Goal: Task Accomplishment & Management: Manage account settings

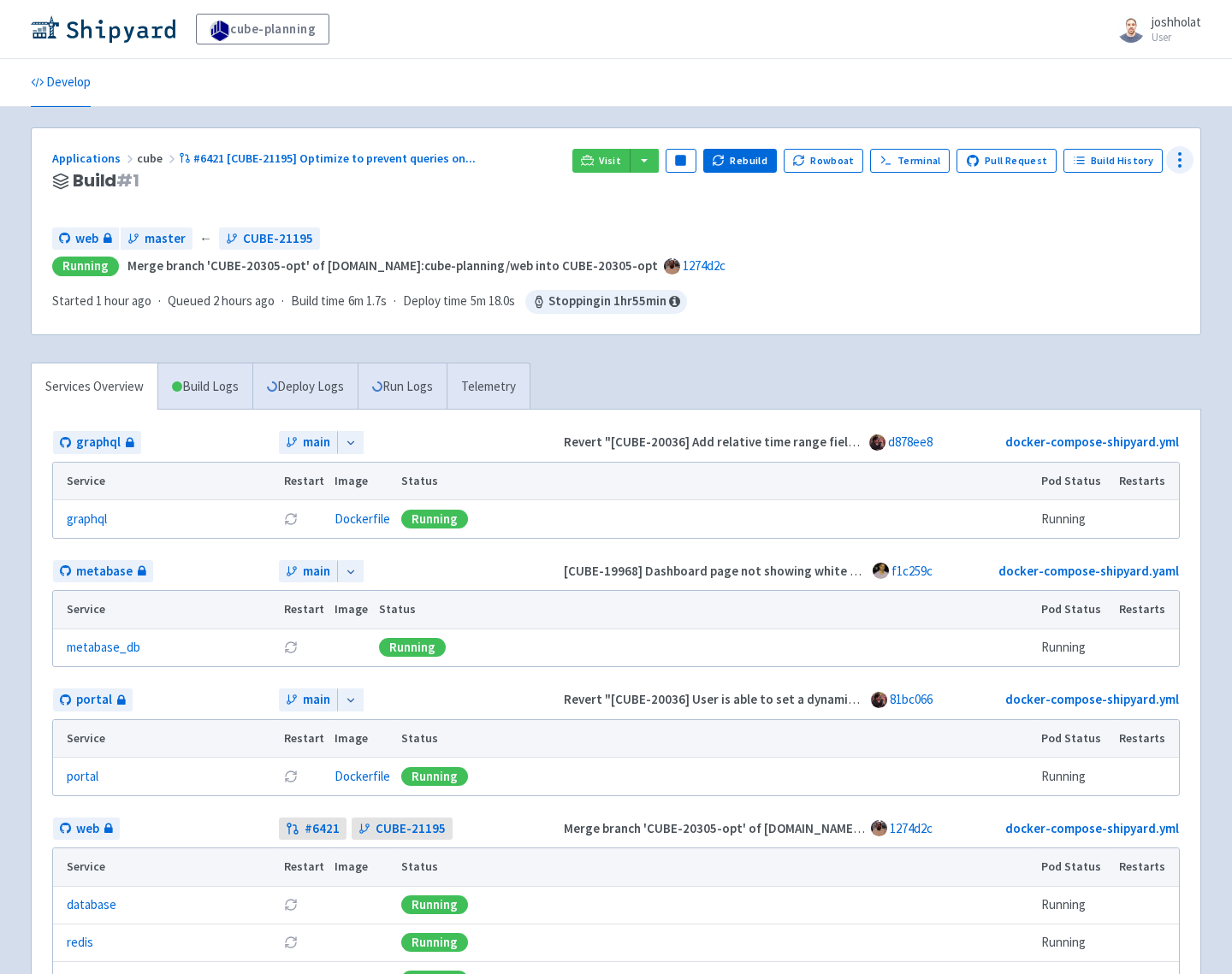
click at [1176, 161] on icon at bounding box center [1179, 159] width 20 height 20
click at [1086, 193] on span "Configure" at bounding box center [1086, 198] width 54 height 24
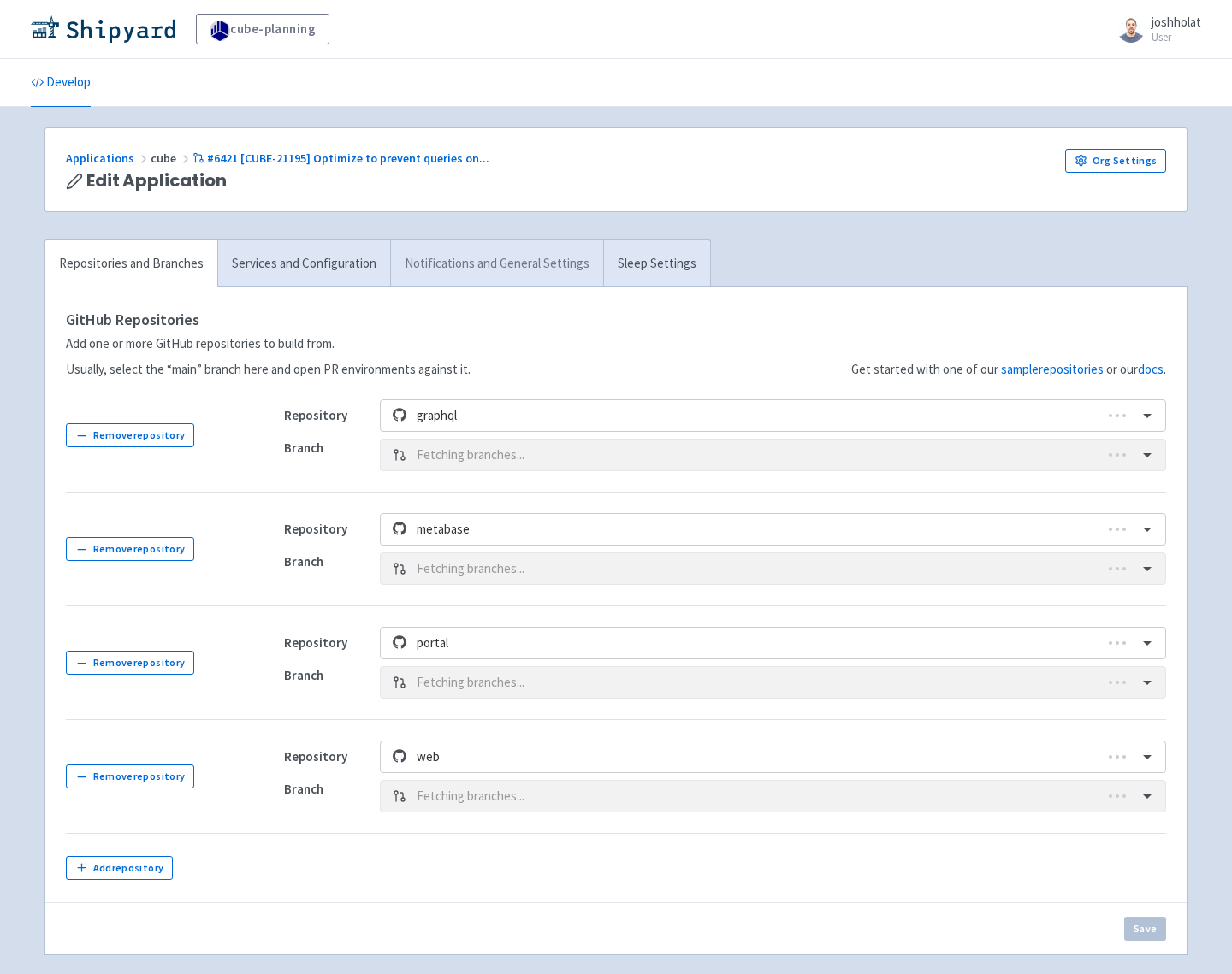
click at [485, 259] on link "Notifications and General Settings" at bounding box center [496, 264] width 213 height 47
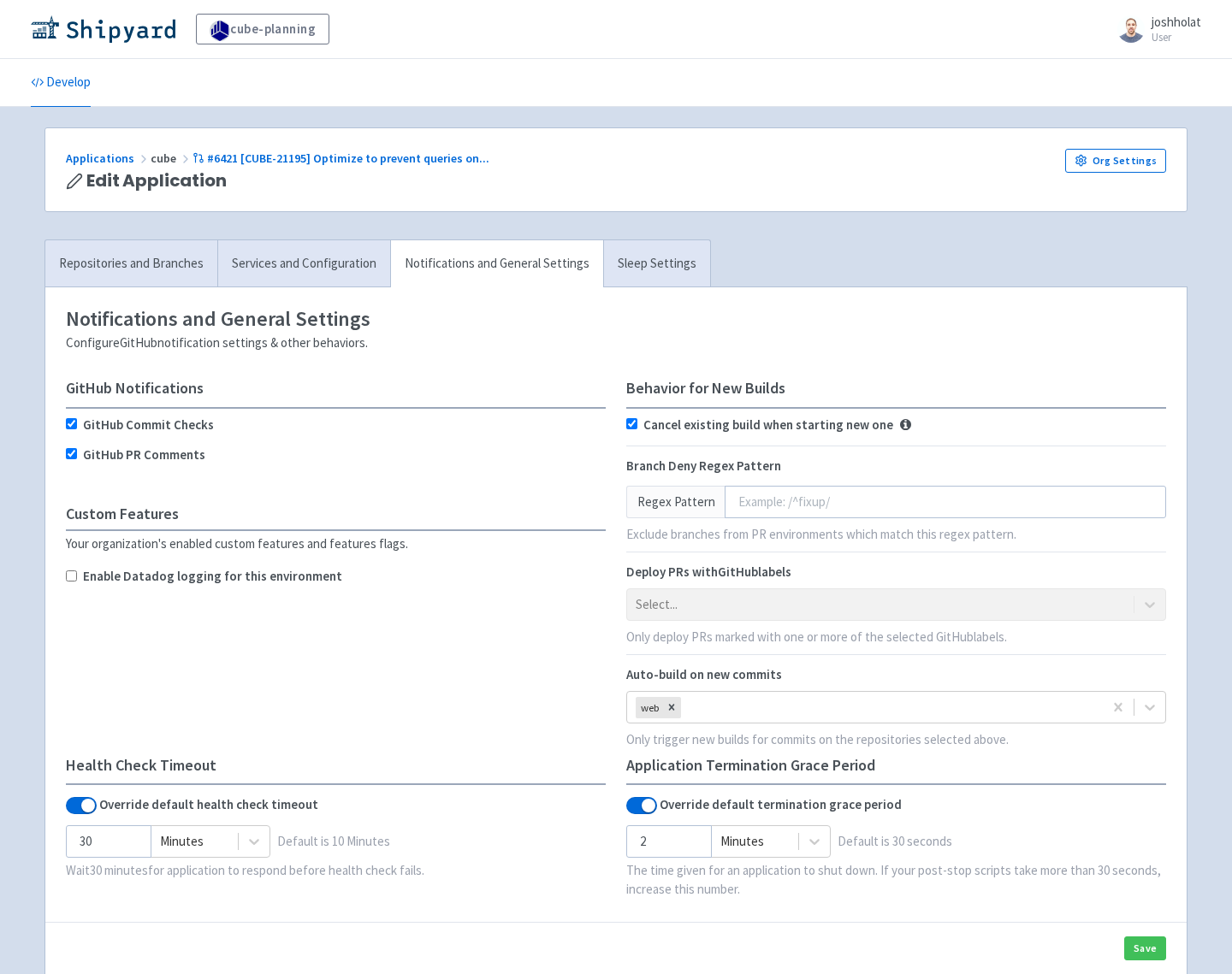
click at [107, 579] on label "Enable Datadog logging for this environment" at bounding box center [212, 577] width 259 height 19
click at [77, 579] on input "Enable Datadog logging for this environment" at bounding box center [71, 576] width 11 height 11
checkbox input "true"
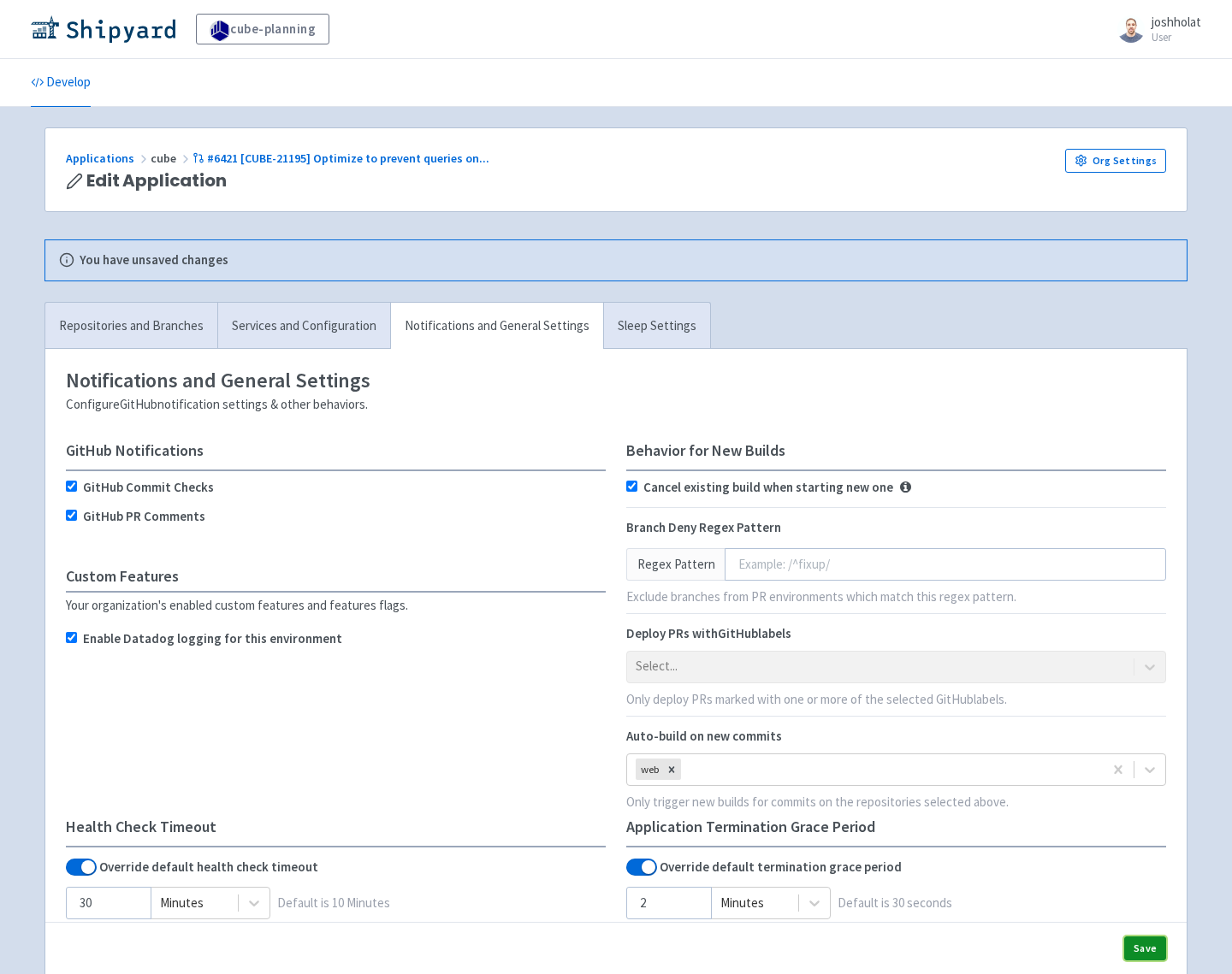
click at [1153, 943] on button "Save" at bounding box center [1145, 948] width 42 height 24
